Goal: Information Seeking & Learning: Learn about a topic

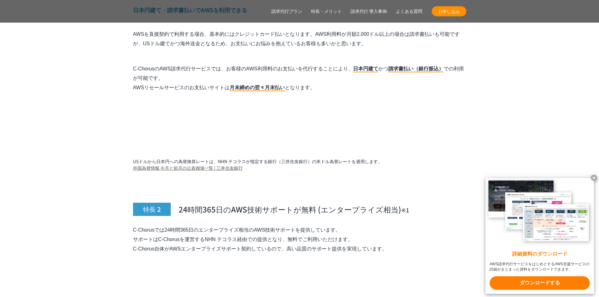
scroll to position [2075, 0]
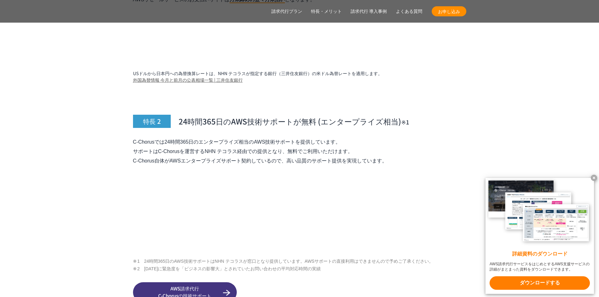
click at [280, 9] on link "請求代行プラン" at bounding box center [286, 11] width 31 height 7
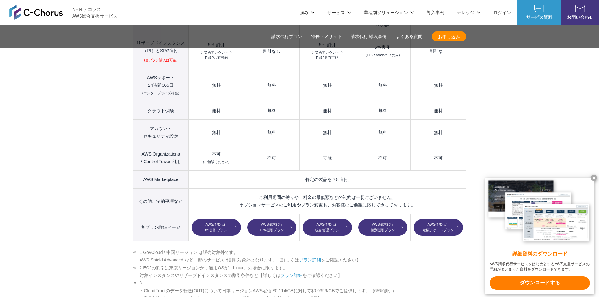
scroll to position [619, 0]
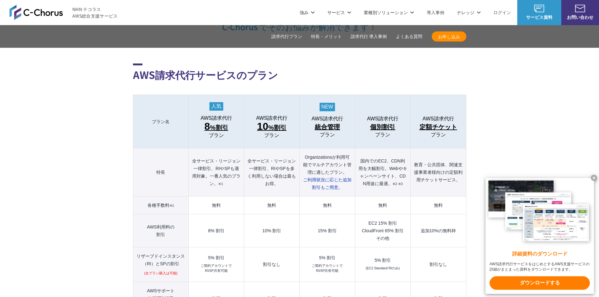
click at [224, 121] on span "8 %割引" at bounding box center [216, 126] width 24 height 11
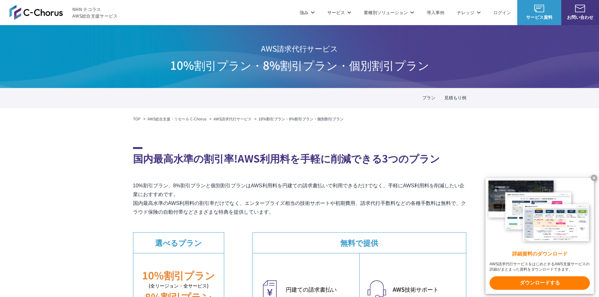
click at [255, 65] on link "AWSの監視・運用代行" at bounding box center [239, 63] width 44 height 6
